Goal: Participate in discussion: Engage in conversation with other users on a specific topic

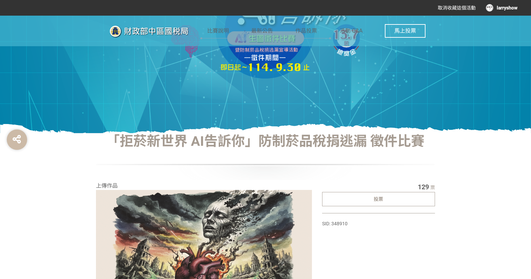
scroll to position [216, 0]
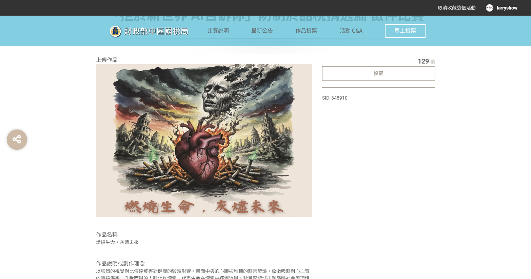
drag, startPoint x: 482, startPoint y: 155, endPoint x: 478, endPoint y: 155, distance: 4.1
drag, startPoint x: 478, startPoint y: 155, endPoint x: 388, endPoint y: 156, distance: 89.9
click at [388, 156] on div "129 票 投票 SID: 348910" at bounding box center [378, 183] width 113 height 254
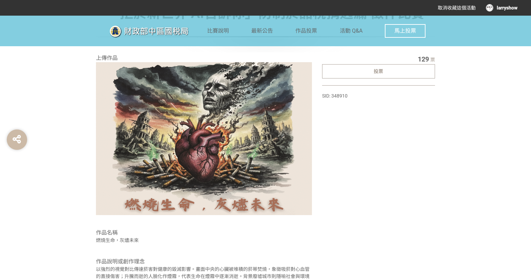
scroll to position [344, 0]
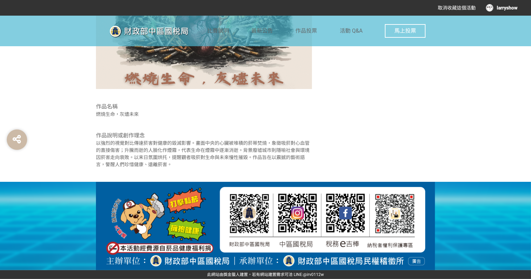
drag, startPoint x: 325, startPoint y: 150, endPoint x: 316, endPoint y: 148, distance: 9.6
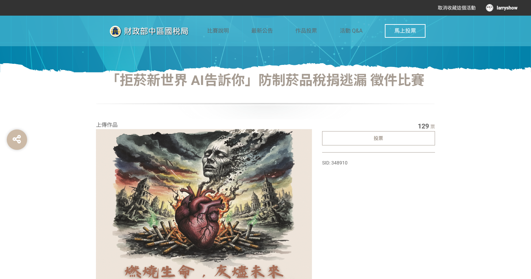
scroll to position [0, 0]
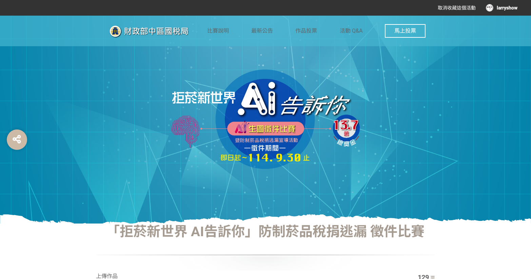
drag, startPoint x: 409, startPoint y: 91, endPoint x: 385, endPoint y: 93, distance: 24.6
click at [385, 93] on div at bounding box center [265, 120] width 531 height 208
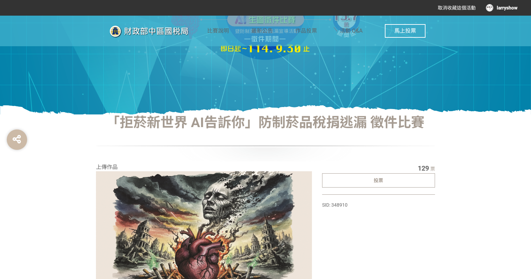
scroll to position [31, 0]
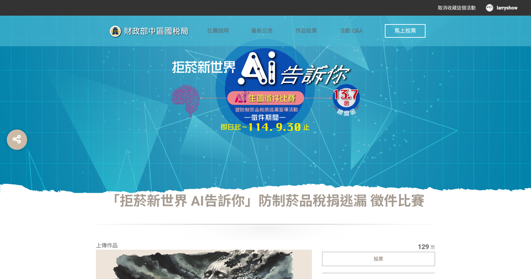
click at [419, 33] on button "馬上投票" at bounding box center [405, 31] width 41 height 14
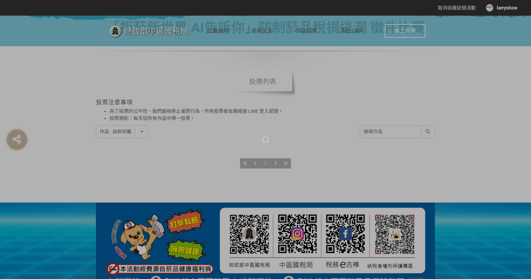
scroll to position [216, 0]
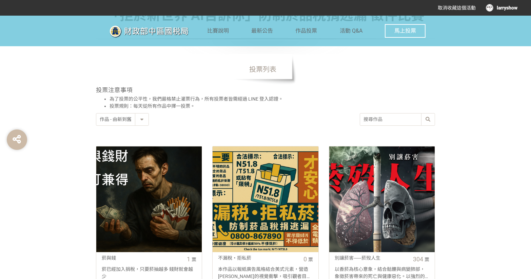
click at [142, 121] on select "作品 - 由新到舊 作品 - 由舊到新 票數 - 由多到少 票數 - 由少到多" at bounding box center [122, 119] width 52 height 12
select select "vote"
click at [96, 113] on select "作品 - 由新到舊 作品 - 由舊到新 票數 - 由多到少 票數 - 由少到多" at bounding box center [122, 119] width 52 height 12
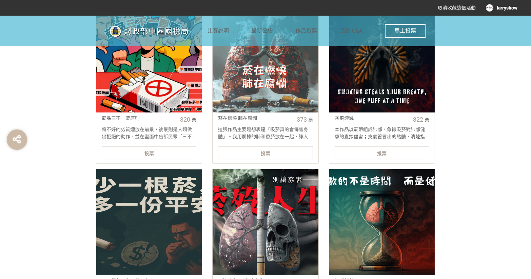
scroll to position [493, 0]
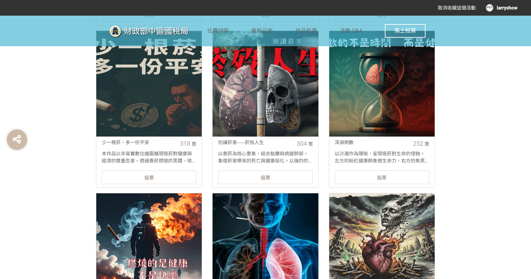
drag, startPoint x: 83, startPoint y: 185, endPoint x: 49, endPoint y: 195, distance: 35.4
click at [49, 195] on div "「拒菸新世界 AI告訴你」防制菸品稅捐逃漏 徵件比賽 投票列表 投票注意事項 為了投票的公平性，我們嚴格禁止灌票行為，所有投票者皆需經過 LINE 登入認證。…" at bounding box center [265, 146] width 531 height 832
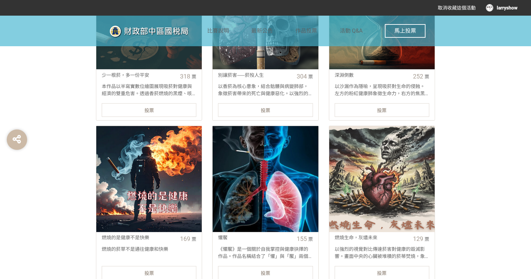
scroll to position [555, 0]
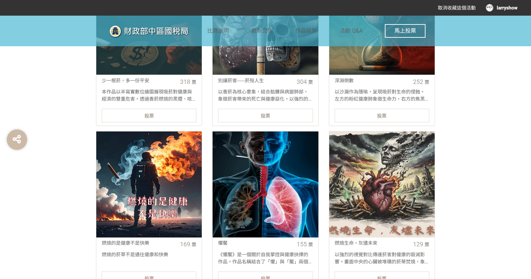
click at [476, 162] on div "「拒菸新世界 AI告訴你」防制菸品稅捐逃漏 徵件比賽 投票列表 投票注意事項 為了投票的公平性，我們嚴格禁止灌票行為，所有投票者皆需經過 LINE 登入認證。…" at bounding box center [265, 84] width 531 height 832
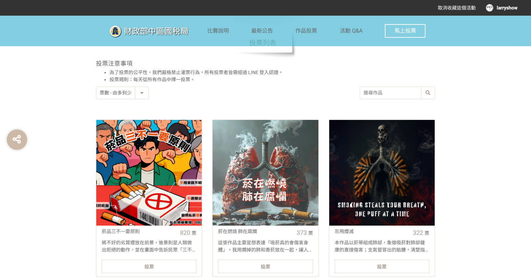
scroll to position [247, 0]
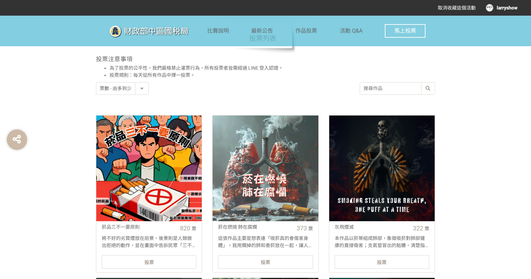
drag, startPoint x: 310, startPoint y: 71, endPoint x: 297, endPoint y: 73, distance: 13.4
click at [297, 73] on li "投票規則：每天從所有作品中擇一投票。" at bounding box center [273, 75] width 326 height 7
click at [170, 155] on div at bounding box center [149, 168] width 106 height 106
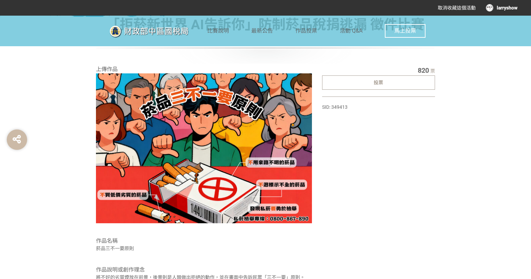
scroll to position [196, 0]
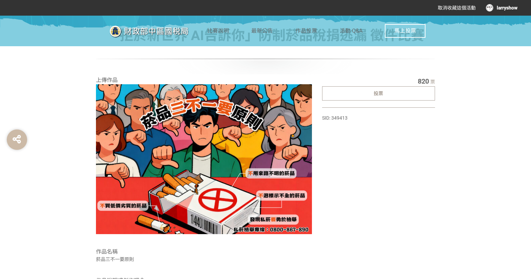
drag, startPoint x: 389, startPoint y: 246, endPoint x: 355, endPoint y: 247, distance: 34.3
click at [355, 247] on div "820 票 投票 SID: 349413" at bounding box center [378, 190] width 113 height 229
drag, startPoint x: 373, startPoint y: 242, endPoint x: 343, endPoint y: 242, distance: 29.2
click at [343, 242] on div "820 票 投票 SID: 349413" at bounding box center [378, 190] width 113 height 229
drag, startPoint x: 360, startPoint y: 238, endPoint x: 356, endPoint y: 237, distance: 4.2
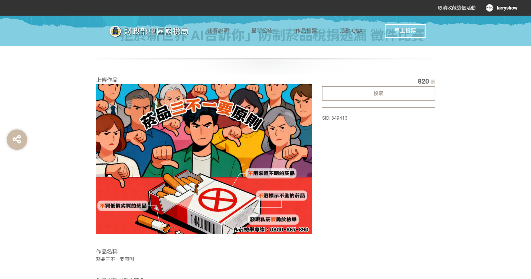
click at [356, 237] on div "820 票 投票 SID: 349413" at bounding box center [378, 190] width 113 height 229
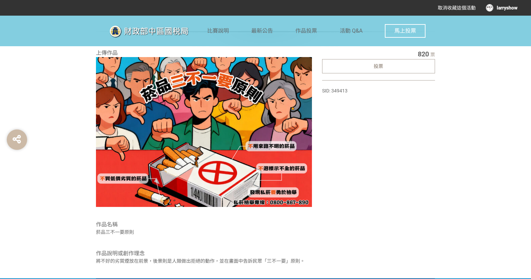
select select "vote"
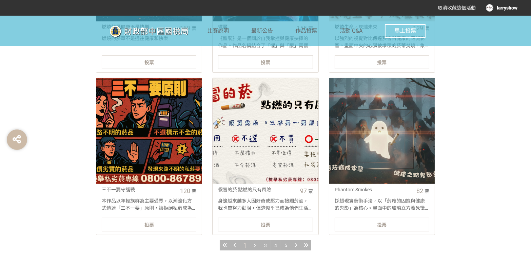
click at [312, 205] on div "身邊越來越多人因好奇或壓力而接觸菸酒，我也曾努力勸阻，但這似乎已成為他們生活的一部分，既然無法完全避免，希望他們不要因為貪便宜而購買來源不明的私菸，進而造成更…" at bounding box center [266, 204] width 106 height 14
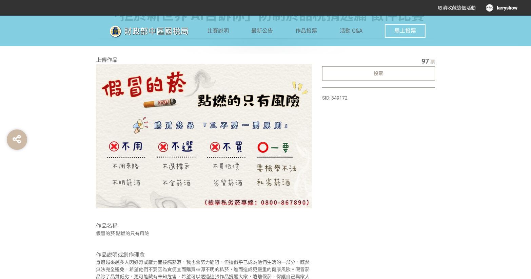
select select "vote"
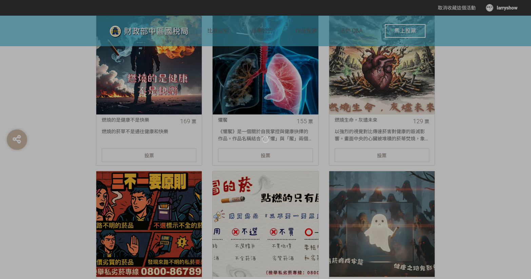
scroll to position [586, 0]
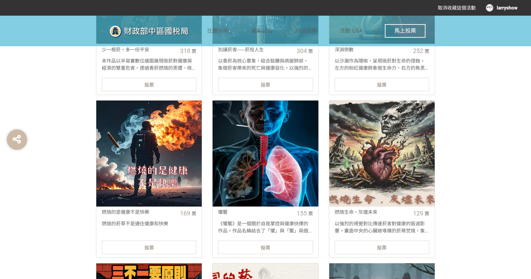
click at [395, 256] on link "燃燒生命，灰燼未來 129 票 以強烈的視覺對比傳達菸害對健康的毀滅影響。畫面中央的心臟被堆積的菸蒂焚燒，象徵吸菸對心血管的直接傷害；升騰而逝的人臉化作煙霧，…" at bounding box center [382, 178] width 106 height 157
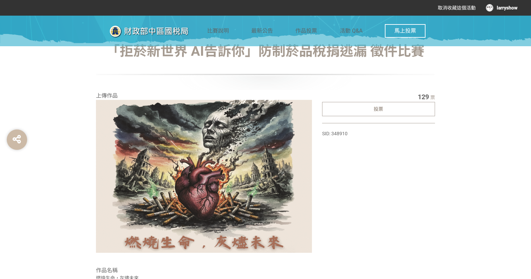
scroll to position [185, 0]
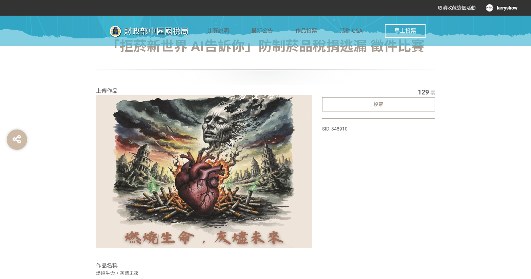
click at [389, 101] on div "投票" at bounding box center [378, 104] width 113 height 14
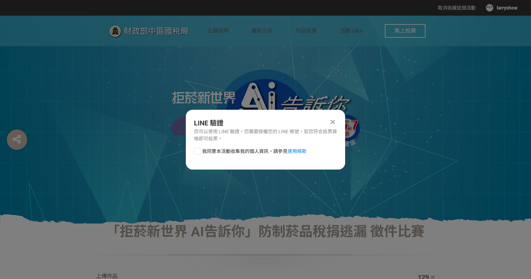
click at [264, 146] on div "LINE 驗證 您可以使用 LINE 驗證，您需要授權您的 LINE 帳號，若您符合投票資格即可投票。 我同意本活動收集我的個人資訊，請參見 使用條款" at bounding box center [265, 140] width 159 height 60
click at [259, 148] on span "我同意本活動收集我的個人資訊，請參見 使用條款" at bounding box center [254, 151] width 105 height 7
click at [199, 149] on input "我同意本活動收集我的個人資訊，請參見 使用條款" at bounding box center [196, 151] width 4 height 4
checkbox input "false"
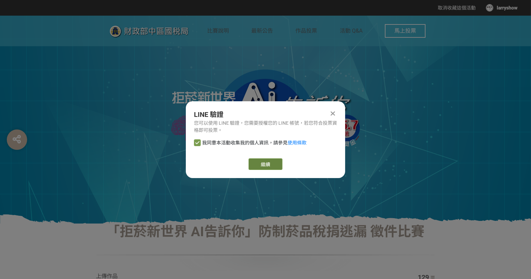
click at [258, 167] on link "繼續" at bounding box center [266, 164] width 34 height 12
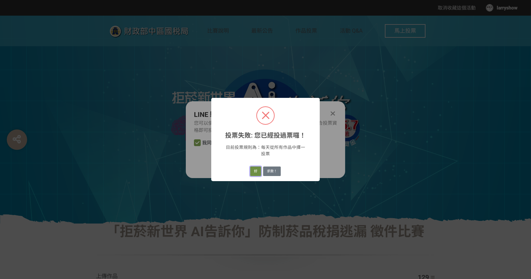
click at [253, 172] on button "好" at bounding box center [255, 171] width 11 height 10
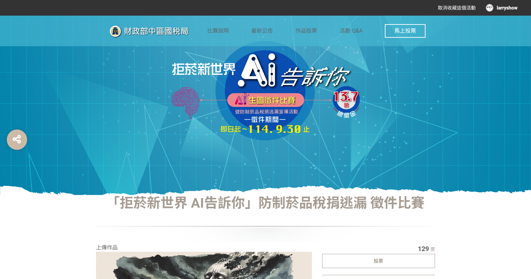
scroll to position [47, 0]
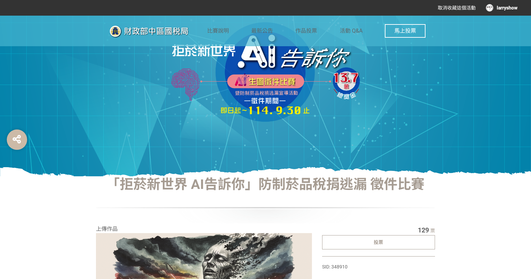
click at [529, 57] on div at bounding box center [265, 72] width 531 height 208
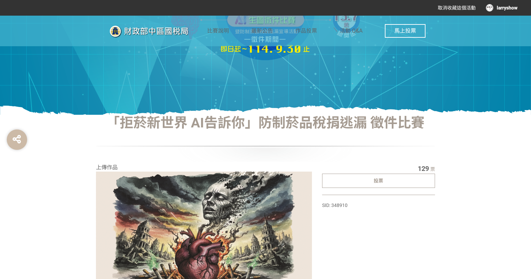
scroll to position [109, 0]
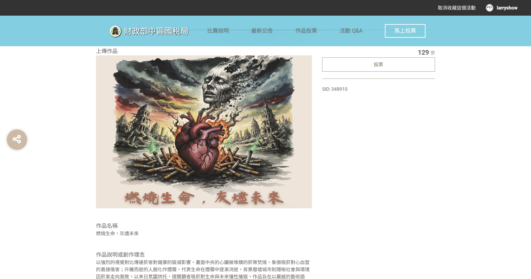
scroll to position [215, 0]
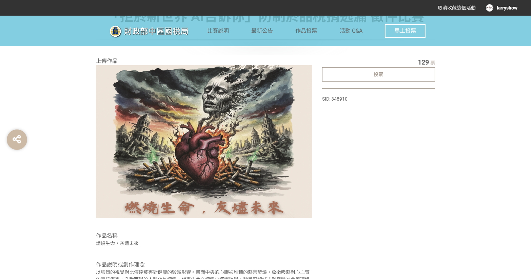
drag, startPoint x: 0, startPoint y: 0, endPoint x: 381, endPoint y: 125, distance: 401.3
drag, startPoint x: 381, startPoint y: 125, endPoint x: 356, endPoint y: 128, distance: 25.3
click at [356, 128] on div "129 票 投票 SID: 348910" at bounding box center [378, 184] width 113 height 254
click at [303, 127] on img at bounding box center [204, 141] width 216 height 153
click at [223, 162] on img at bounding box center [204, 141] width 216 height 153
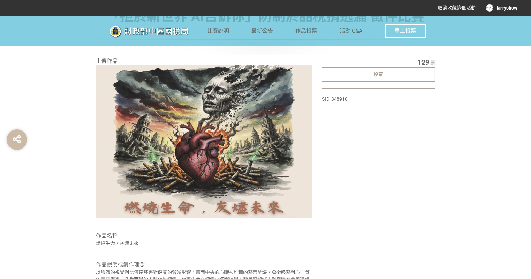
drag, startPoint x: 339, startPoint y: 195, endPoint x: 331, endPoint y: 197, distance: 7.7
click at [331, 197] on div "129 票 投票 SID: 348910" at bounding box center [378, 184] width 113 height 254
drag, startPoint x: 342, startPoint y: 194, endPoint x: 332, endPoint y: 196, distance: 10.5
click at [332, 196] on div "129 票 投票 SID: 348910" at bounding box center [378, 184] width 113 height 254
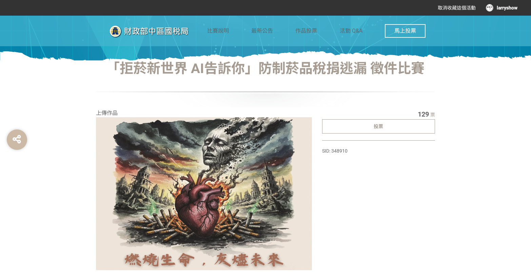
scroll to position [158, 0]
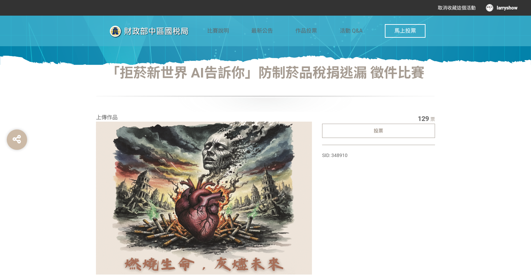
drag, startPoint x: 434, startPoint y: 216, endPoint x: 385, endPoint y: 222, distance: 48.9
click at [394, 219] on div "129 票 投票 SID: 348910" at bounding box center [378, 240] width 113 height 254
drag, startPoint x: 492, startPoint y: 188, endPoint x: 445, endPoint y: 201, distance: 49.0
click at [443, 210] on div "「拒菸新世界 AI告訴你」防制菸品稅捐逃漏 徵件比賽 上傳作品 作品名稱 燃燒生命，灰燼未來 作品說明或創作理念 以強烈的視覺對比傳達菸害對健康的毀滅影響。畫…" at bounding box center [265, 216] width 387 height 302
drag, startPoint x: 298, startPoint y: 80, endPoint x: 240, endPoint y: 95, distance: 59.6
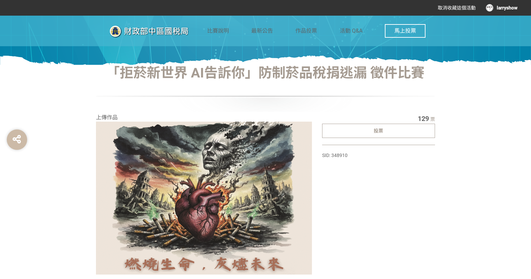
click at [243, 95] on div at bounding box center [265, 96] width 339 height 31
select select "vote"
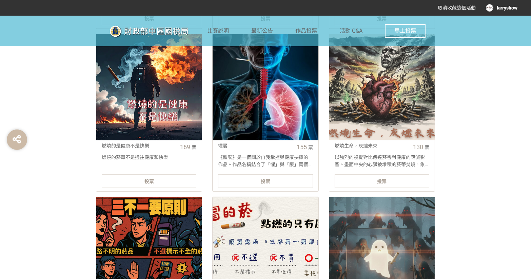
scroll to position [719, 0]
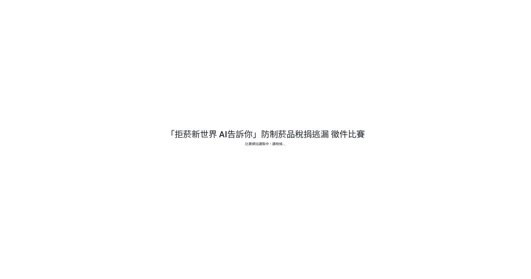
select select "vote"
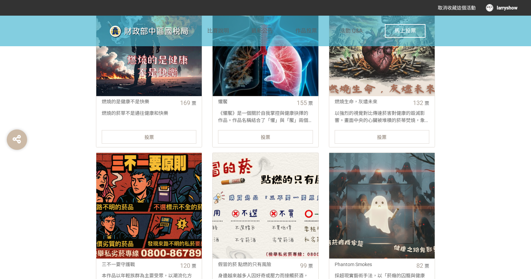
scroll to position [625, 0]
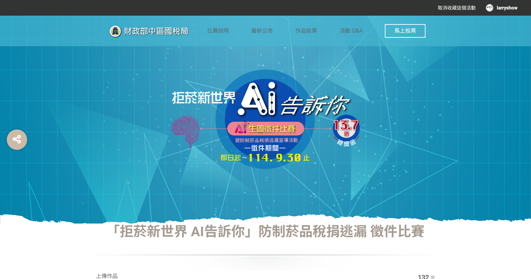
click at [173, 34] on img at bounding box center [157, 31] width 102 height 17
drag, startPoint x: 283, startPoint y: 88, endPoint x: 168, endPoint y: 82, distance: 115.2
click at [168, 82] on img at bounding box center [266, 120] width 204 height 102
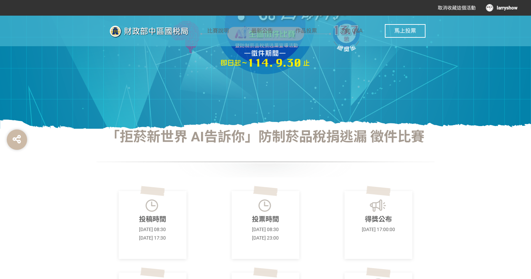
scroll to position [216, 0]
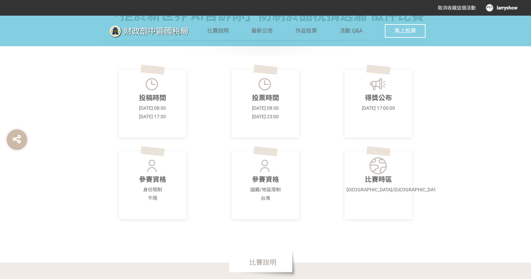
drag, startPoint x: 134, startPoint y: 153, endPoint x: 108, endPoint y: 158, distance: 27.4
click at [108, 158] on div "參賽資格 身份限制 不限" at bounding box center [152, 185] width 113 height 68
drag, startPoint x: 115, startPoint y: 156, endPoint x: 102, endPoint y: 158, distance: 13.1
click at [102, 158] on div "參賽資格 身份限制 不限" at bounding box center [152, 185] width 113 height 68
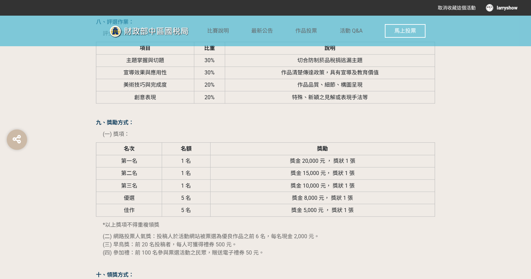
scroll to position [1018, 0]
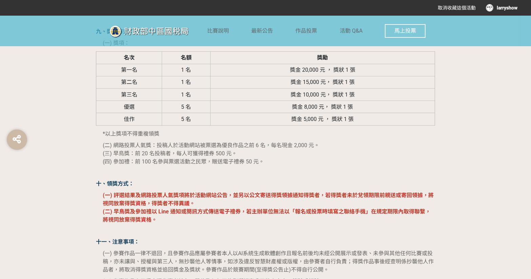
click at [282, 166] on div "「拒菸新世界 AI告訴你」暨防制菸品稅捐逃漏宣導活動 AI生圖徵件比賽 一、前言： 藉由辦理以防制菸品稅捐逃漏宣導為主題之 AI生圖徵件 比賽，鼓勵民眾學習運…" at bounding box center [265, 37] width 339 height 1108
drag, startPoint x: 282, startPoint y: 165, endPoint x: 246, endPoint y: 168, distance: 36.0
click at [246, 168] on div "「拒菸新世界 AI告訴你」暨防制菸品稅捐逃漏宣導活動 AI生圖徵件比賽 一、前言： 藉由辦理以防制菸品稅捐逃漏宣導為主題之 AI生圖徵件 比賽，鼓勵民眾學習運…" at bounding box center [265, 37] width 339 height 1108
drag, startPoint x: 261, startPoint y: 168, endPoint x: 215, endPoint y: 170, distance: 45.5
click at [215, 170] on p at bounding box center [265, 172] width 339 height 7
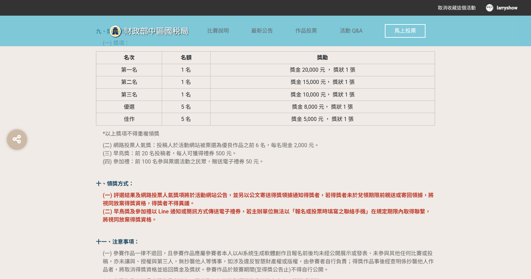
drag, startPoint x: 236, startPoint y: 170, endPoint x: 211, endPoint y: 171, distance: 24.5
click at [211, 171] on p at bounding box center [265, 172] width 339 height 7
drag, startPoint x: 248, startPoint y: 172, endPoint x: 214, endPoint y: 174, distance: 34.7
click at [214, 174] on p at bounding box center [265, 172] width 339 height 7
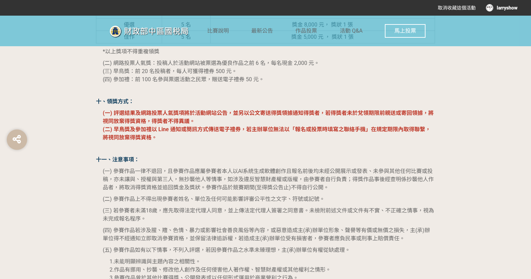
scroll to position [1172, 0]
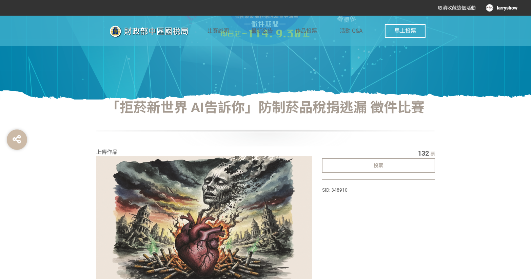
scroll to position [216, 0]
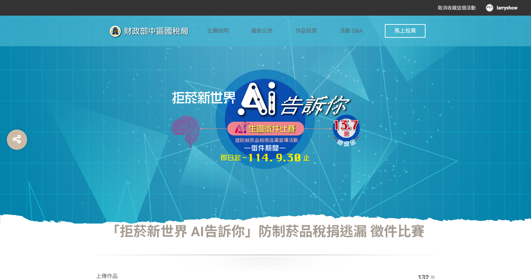
scroll to position [154, 0]
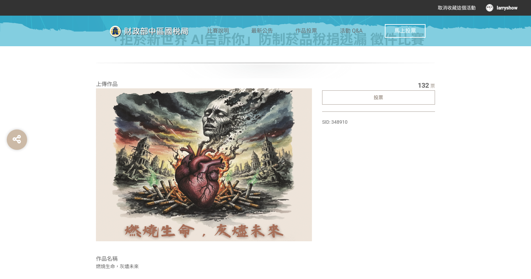
scroll to position [189, 0]
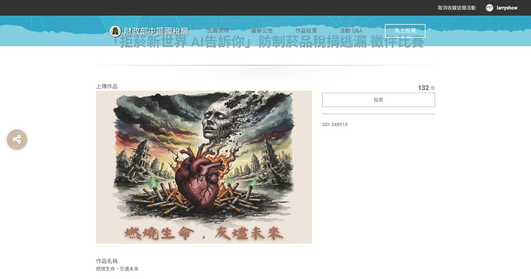
click at [48, 3] on div "取消收藏這個活動 larryshow" at bounding box center [266, 8] width 504 height 12
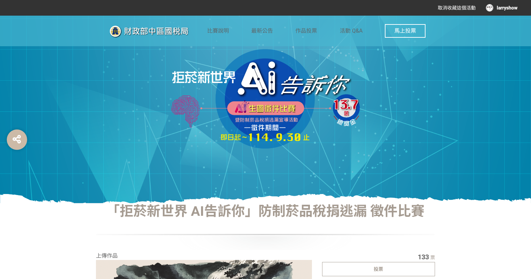
scroll to position [31, 0]
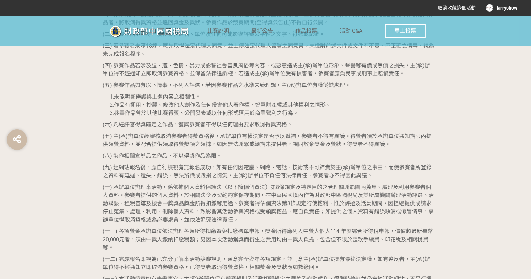
drag, startPoint x: 259, startPoint y: 80, endPoint x: 257, endPoint y: 85, distance: 5.2
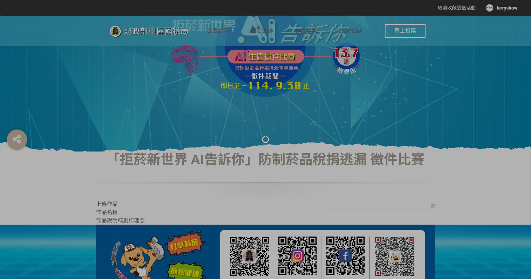
scroll to position [123, 0]
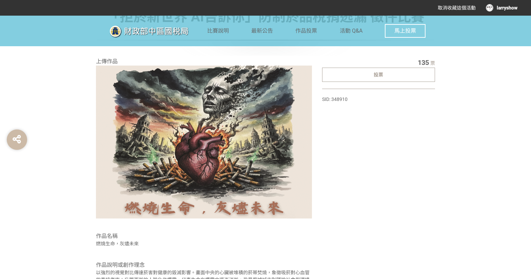
scroll to position [158, 0]
